Goal: Entertainment & Leisure: Consume media (video, audio)

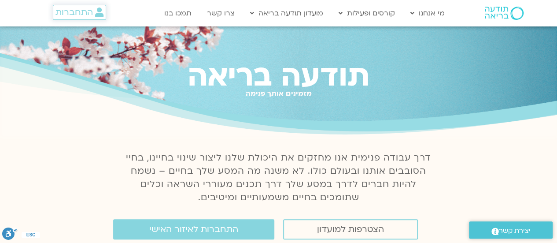
click at [74, 13] on span "התחברות" at bounding box center [74, 12] width 37 height 10
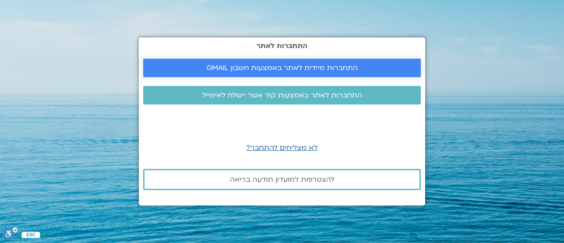
click at [241, 69] on span "התחברות מיידית לאתר באמצעות חשבון GMAIL" at bounding box center [282, 68] width 151 height 8
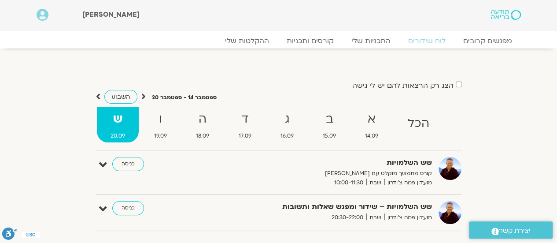
click at [25, 105] on section "הצג רק הרצאות להם יש לי גישה ספטמבר 14 - ספטמבר 20 השבוע להציג אירועים שפתוחים …" at bounding box center [278, 149] width 557 height 185
click at [245, 118] on strong "ד" at bounding box center [245, 119] width 40 height 20
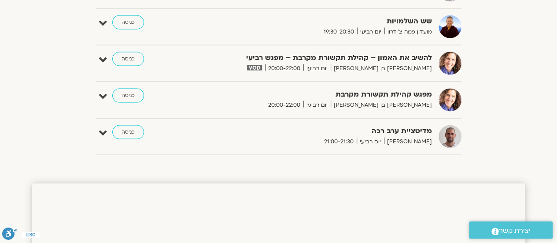
scroll to position [822, 0]
click at [331, 64] on span "יום רביעי" at bounding box center [316, 68] width 27 height 9
click at [127, 56] on link "כניסה" at bounding box center [128, 59] width 32 height 14
